Goal: Information Seeking & Learning: Find specific fact

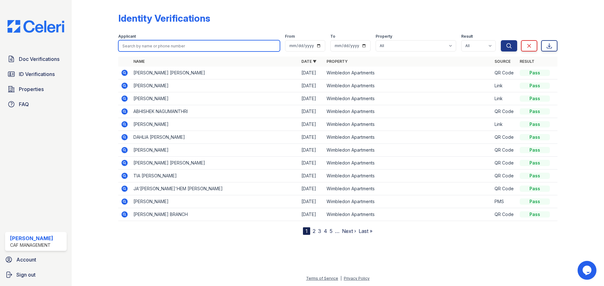
drag, startPoint x: 195, startPoint y: 45, endPoint x: 207, endPoint y: 70, distance: 27.6
click at [195, 45] on input "search" at bounding box center [199, 45] width 162 height 11
type input "[PERSON_NAME]"
click at [501, 40] on button "Search" at bounding box center [509, 45] width 16 height 11
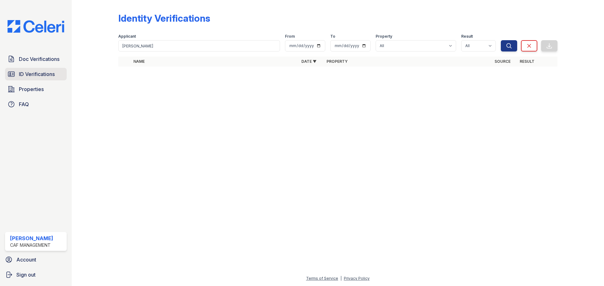
click at [34, 78] on span "ID Verifications" at bounding box center [37, 74] width 36 height 8
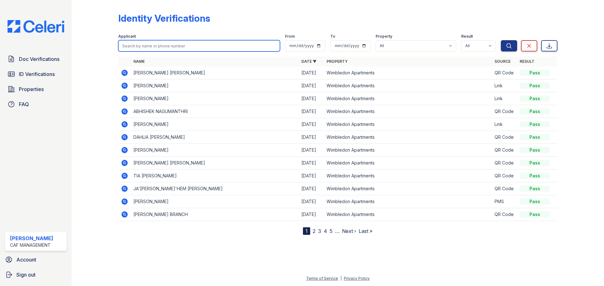
click at [202, 47] on input "search" at bounding box center [199, 45] width 162 height 11
type input "[PERSON_NAME]"
click at [501, 40] on button "Search" at bounding box center [509, 45] width 16 height 11
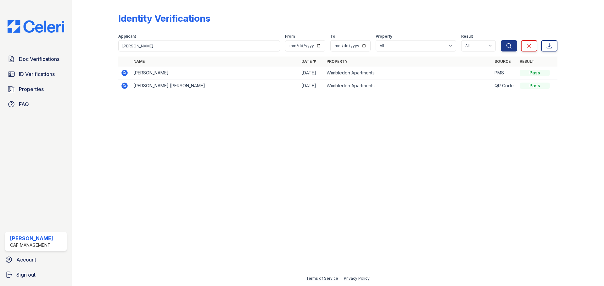
click at [125, 85] on icon at bounding box center [124, 86] width 2 height 2
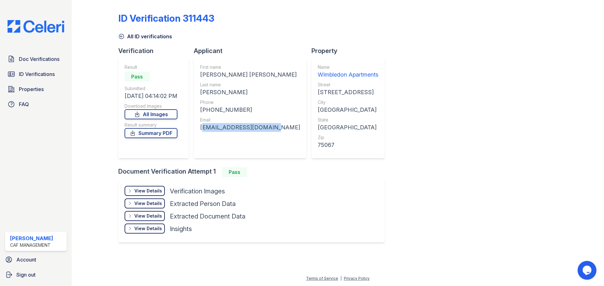
drag, startPoint x: 264, startPoint y: 128, endPoint x: 198, endPoint y: 131, distance: 66.4
click at [198, 131] on div "First name [PERSON_NAME] [PERSON_NAME] Last name [PERSON_NAME] Phone [PHONE_NUM…" at bounding box center [250, 108] width 113 height 101
copy div "[EMAIL_ADDRESS][DOMAIN_NAME]"
drag, startPoint x: 242, startPoint y: 111, endPoint x: 210, endPoint y: 111, distance: 32.7
click at [210, 111] on div "[PHONE_NUMBER]" at bounding box center [250, 110] width 100 height 9
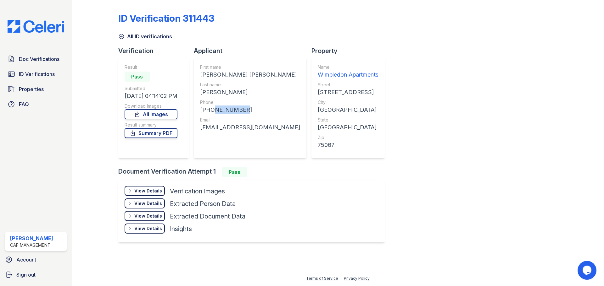
click at [210, 111] on div "[PHONE_NUMBER]" at bounding box center [250, 110] width 100 height 9
drag, startPoint x: 243, startPoint y: 110, endPoint x: 209, endPoint y: 112, distance: 34.3
click at [209, 112] on div "[PHONE_NUMBER]" at bounding box center [250, 110] width 100 height 9
copy div "8172969998"
click at [154, 192] on div "View Details" at bounding box center [148, 191] width 28 height 6
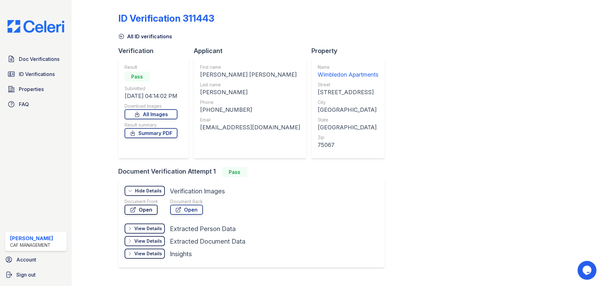
click at [141, 209] on link "Open" at bounding box center [141, 210] width 33 height 10
drag, startPoint x: 267, startPoint y: 129, endPoint x: 201, endPoint y: 130, distance: 65.7
click at [201, 130] on div "First name [PERSON_NAME] [PERSON_NAME] Last name [PERSON_NAME] Phone [PHONE_NUM…" at bounding box center [250, 108] width 113 height 101
copy div "[EMAIL_ADDRESS][DOMAIN_NAME]"
drag, startPoint x: 240, startPoint y: 111, endPoint x: 208, endPoint y: 111, distance: 32.1
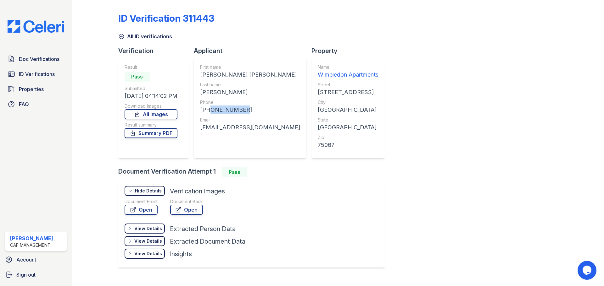
click at [208, 111] on div "[PHONE_NUMBER]" at bounding box center [250, 110] width 100 height 9
copy div "8172969998"
